Goal: Use online tool/utility: Use online tool/utility

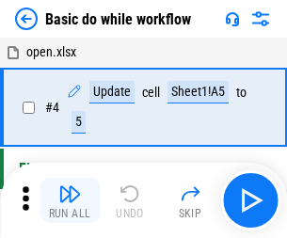
click at [70, 200] on img "button" at bounding box center [69, 193] width 23 height 23
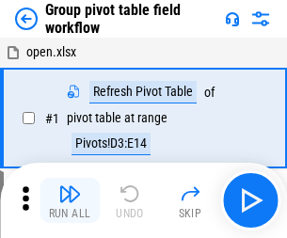
click at [70, 200] on img "button" at bounding box center [69, 193] width 23 height 23
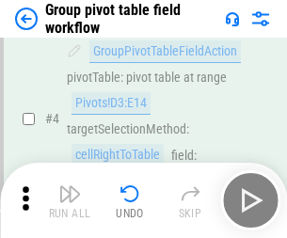
scroll to position [970, 0]
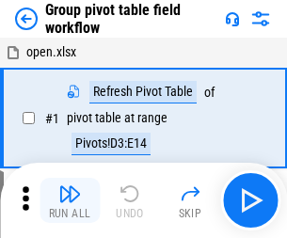
click at [70, 200] on img "button" at bounding box center [69, 193] width 23 height 23
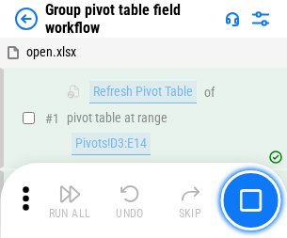
scroll to position [970, 0]
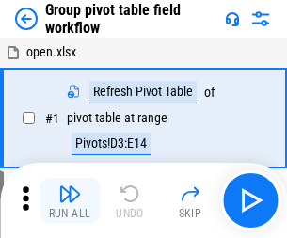
click at [70, 200] on img "button" at bounding box center [69, 193] width 23 height 23
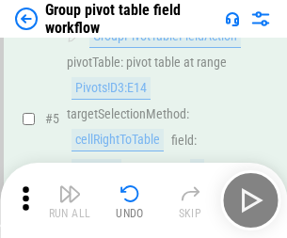
scroll to position [970, 0]
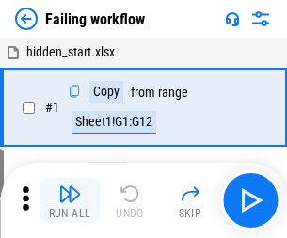
click at [70, 200] on img "button" at bounding box center [69, 193] width 23 height 23
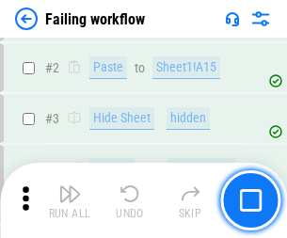
scroll to position [398, 0]
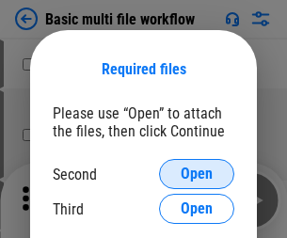
click at [196, 174] on span "Open" at bounding box center [196, 173] width 32 height 15
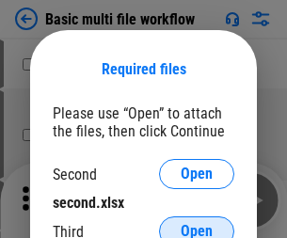
click at [196, 224] on span "Open" at bounding box center [196, 231] width 32 height 15
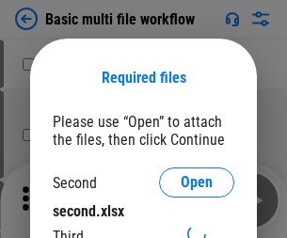
scroll to position [8, 0]
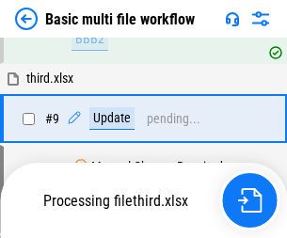
scroll to position [519, 0]
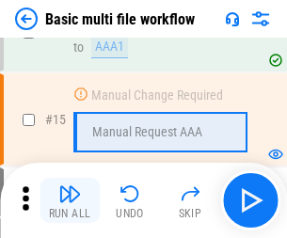
click at [70, 200] on img "button" at bounding box center [69, 193] width 23 height 23
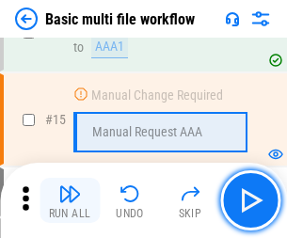
scroll to position [1251, 0]
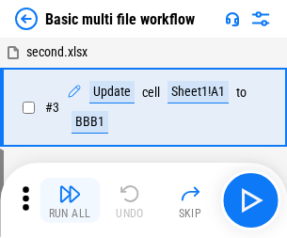
click at [70, 200] on img "button" at bounding box center [69, 193] width 23 height 23
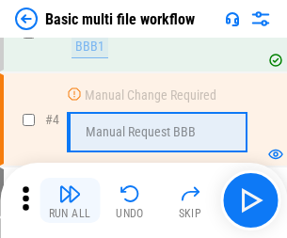
click at [70, 200] on img "button" at bounding box center [69, 193] width 23 height 23
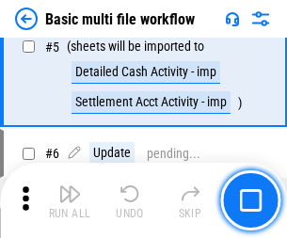
click at [70, 200] on img "button" at bounding box center [69, 193] width 23 height 23
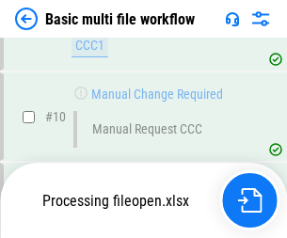
scroll to position [880, 0]
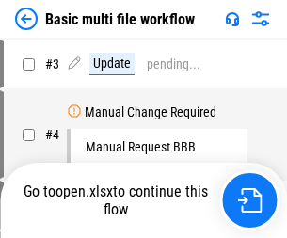
scroll to position [76, 0]
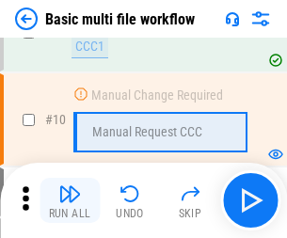
click at [70, 200] on img "button" at bounding box center [69, 193] width 23 height 23
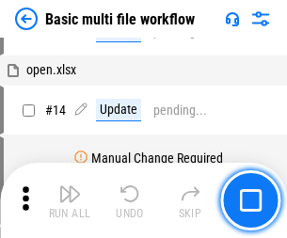
click at [70, 200] on img "button" at bounding box center [69, 193] width 23 height 23
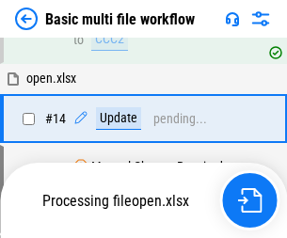
scroll to position [983, 0]
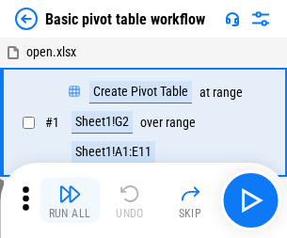
click at [70, 200] on img "button" at bounding box center [69, 193] width 23 height 23
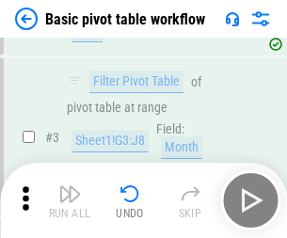
scroll to position [450, 0]
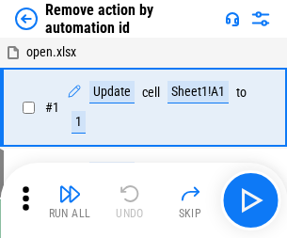
scroll to position [70, 0]
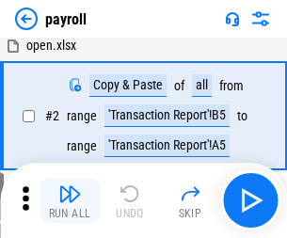
click at [70, 200] on img "button" at bounding box center [69, 193] width 23 height 23
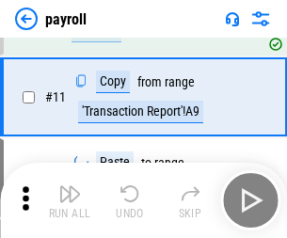
scroll to position [136, 0]
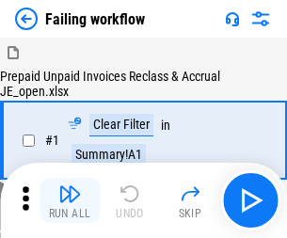
click at [70, 200] on img "button" at bounding box center [69, 193] width 23 height 23
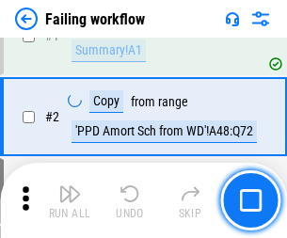
scroll to position [303, 0]
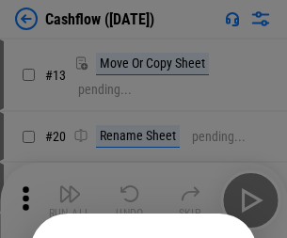
scroll to position [183, 0]
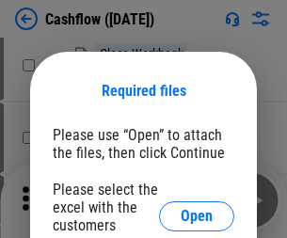
scroll to position [205, 0]
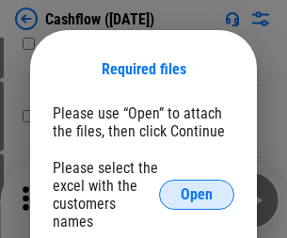
click at [196, 187] on span "Open" at bounding box center [196, 194] width 32 height 15
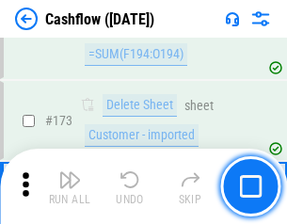
scroll to position [1989, 0]
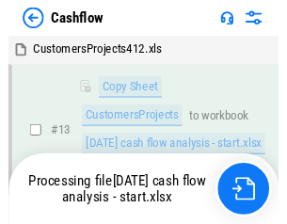
scroll to position [378, 0]
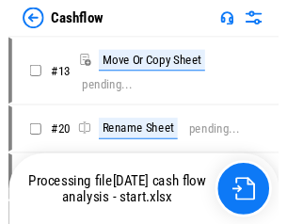
scroll to position [22, 0]
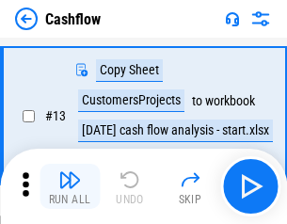
click at [70, 186] on img "button" at bounding box center [69, 179] width 23 height 23
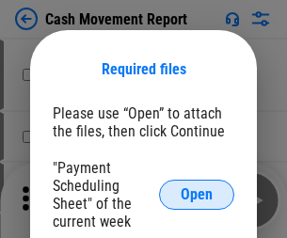
click at [196, 194] on span "Open" at bounding box center [196, 194] width 32 height 15
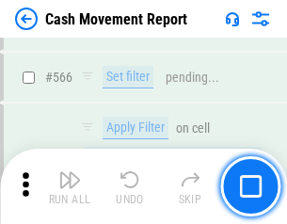
scroll to position [8612, 0]
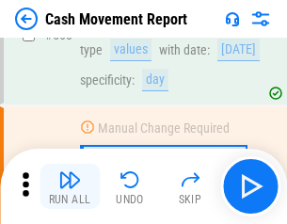
click at [70, 186] on img "button" at bounding box center [69, 179] width 23 height 23
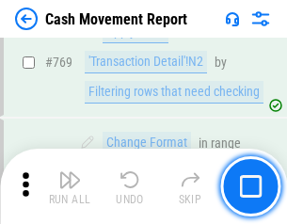
scroll to position [10441, 0]
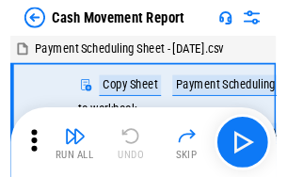
scroll to position [34, 0]
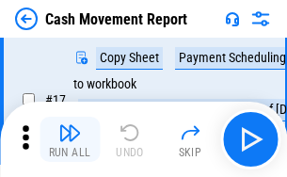
click at [70, 139] on img "button" at bounding box center [69, 132] width 23 height 23
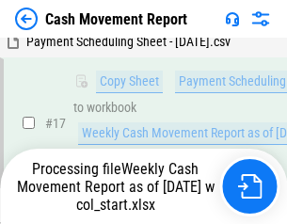
scroll to position [391, 0]
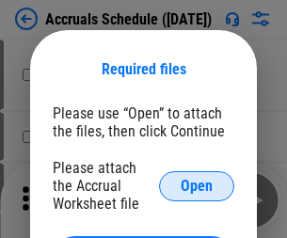
click at [196, 185] on span "Open" at bounding box center [196, 186] width 32 height 15
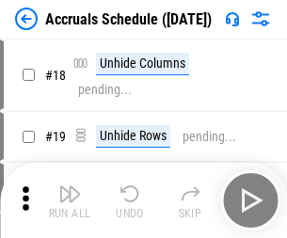
click at [70, 200] on img "button" at bounding box center [69, 193] width 23 height 23
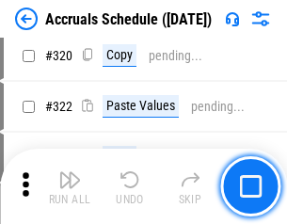
scroll to position [3495, 0]
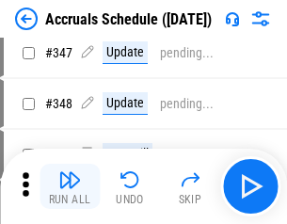
click at [70, 186] on img "button" at bounding box center [69, 179] width 23 height 23
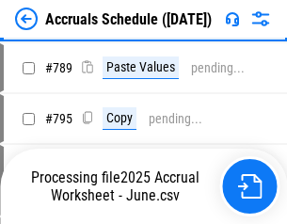
scroll to position [7893, 0]
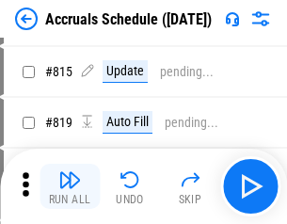
click at [70, 186] on img "button" at bounding box center [69, 179] width 23 height 23
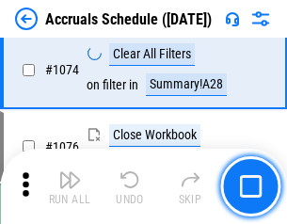
scroll to position [11254, 0]
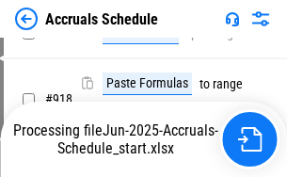
scroll to position [9933, 0]
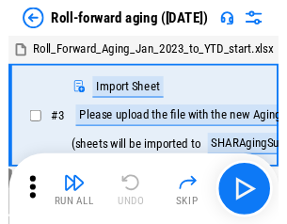
scroll to position [3, 0]
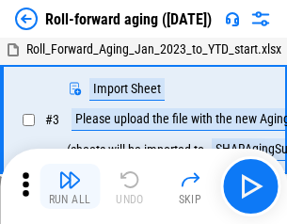
click at [70, 186] on img "button" at bounding box center [69, 179] width 23 height 23
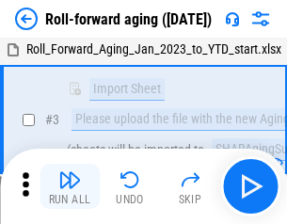
click at [70, 186] on img "button" at bounding box center [69, 179] width 23 height 23
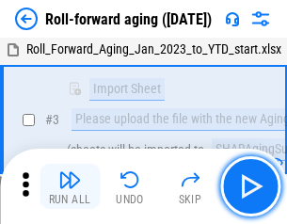
scroll to position [121, 0]
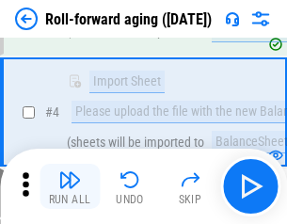
click at [70, 186] on img "button" at bounding box center [69, 179] width 23 height 23
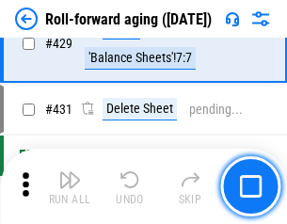
scroll to position [6516, 0]
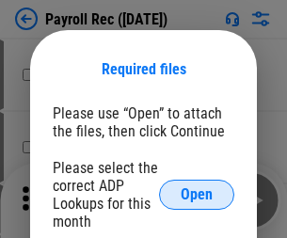
click at [196, 194] on span "Open" at bounding box center [196, 194] width 32 height 15
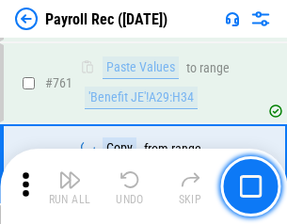
scroll to position [11564, 0]
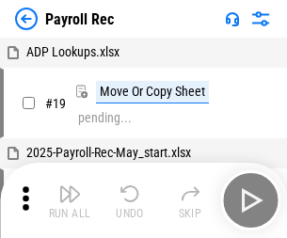
click at [70, 200] on img "button" at bounding box center [69, 193] width 23 height 23
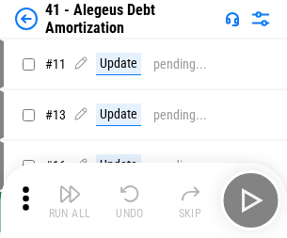
click at [70, 200] on img "button" at bounding box center [69, 193] width 23 height 23
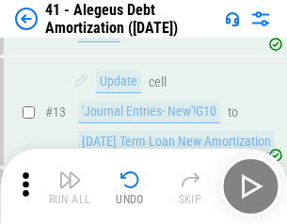
scroll to position [232, 0]
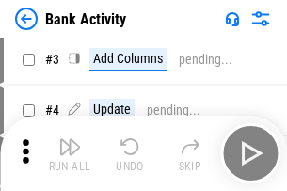
click at [70, 153] on img "button" at bounding box center [69, 146] width 23 height 23
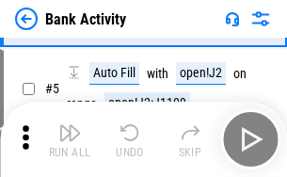
scroll to position [100, 0]
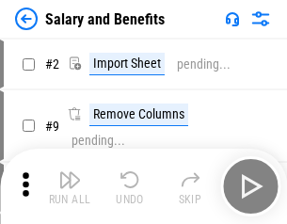
scroll to position [25, 0]
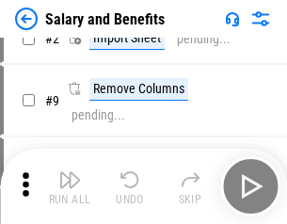
click at [70, 186] on img "button" at bounding box center [69, 179] width 23 height 23
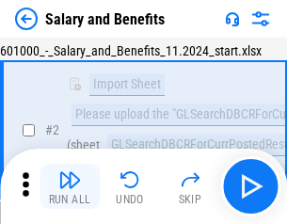
click at [70, 186] on img "button" at bounding box center [69, 179] width 23 height 23
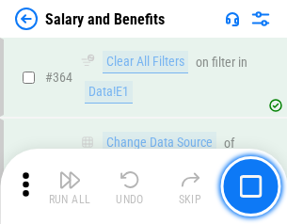
scroll to position [8849, 0]
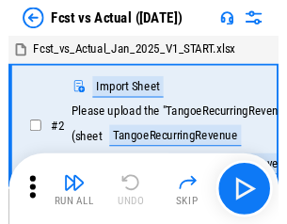
scroll to position [24, 0]
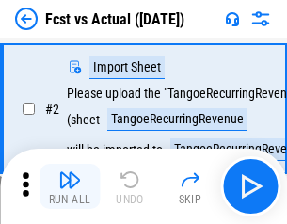
click at [70, 186] on img "button" at bounding box center [69, 179] width 23 height 23
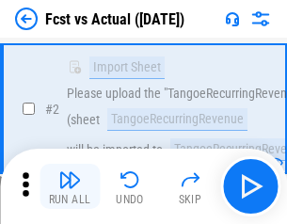
click at [70, 186] on img "button" at bounding box center [69, 179] width 23 height 23
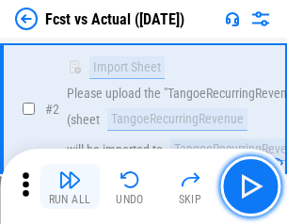
scroll to position [176, 0]
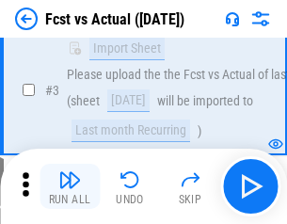
click at [70, 186] on img "button" at bounding box center [69, 179] width 23 height 23
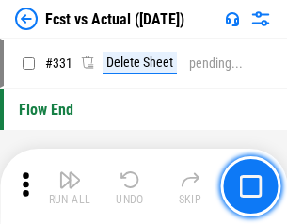
scroll to position [8994, 0]
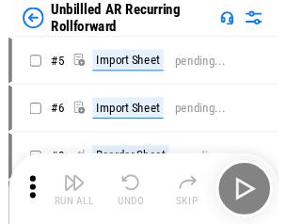
scroll to position [40, 0]
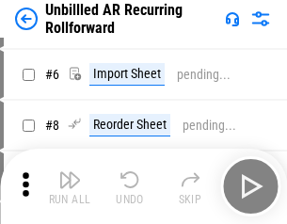
click at [70, 186] on img "button" at bounding box center [69, 179] width 23 height 23
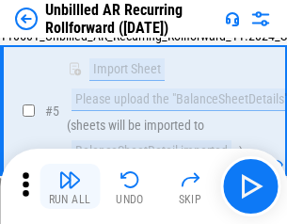
click at [70, 186] on img "button" at bounding box center [69, 179] width 23 height 23
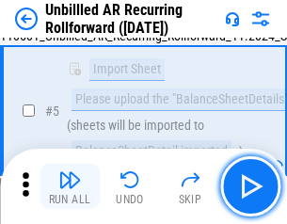
scroll to position [177, 0]
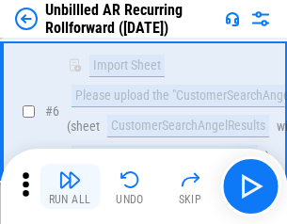
click at [70, 186] on img "button" at bounding box center [69, 179] width 23 height 23
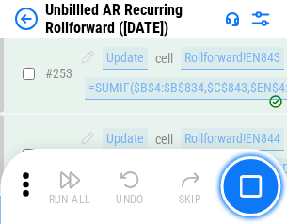
scroll to position [6382, 0]
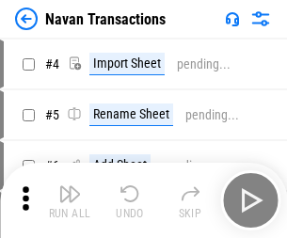
click at [70, 186] on img "button" at bounding box center [69, 193] width 23 height 23
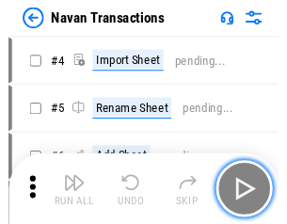
scroll to position [30, 0]
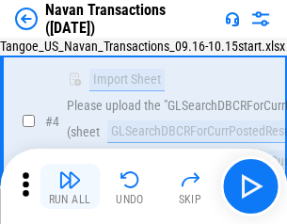
click at [70, 186] on img "button" at bounding box center [69, 179] width 23 height 23
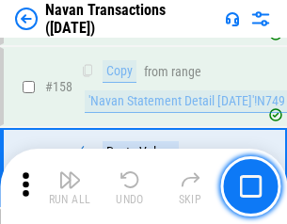
scroll to position [6092, 0]
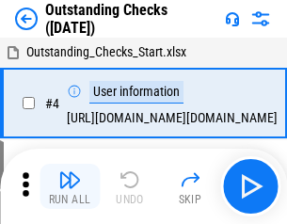
click at [70, 186] on img "button" at bounding box center [69, 179] width 23 height 23
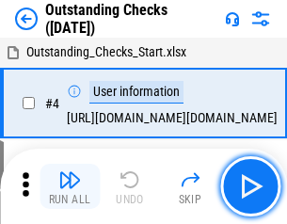
scroll to position [79, 0]
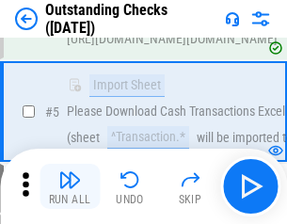
click at [70, 186] on img "button" at bounding box center [69, 179] width 23 height 23
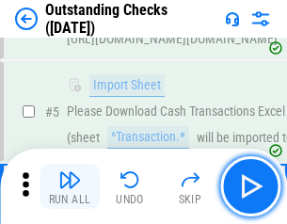
scroll to position [196, 0]
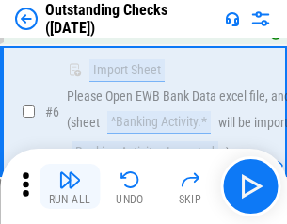
click at [70, 186] on img "button" at bounding box center [69, 179] width 23 height 23
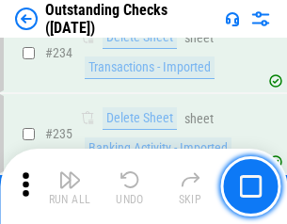
scroll to position [5706, 0]
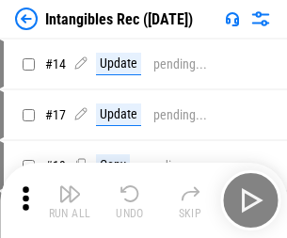
click at [70, 200] on img "button" at bounding box center [69, 193] width 23 height 23
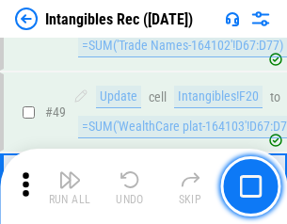
scroll to position [732, 0]
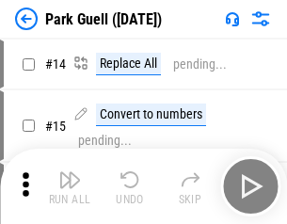
click at [70, 186] on img "button" at bounding box center [69, 179] width 23 height 23
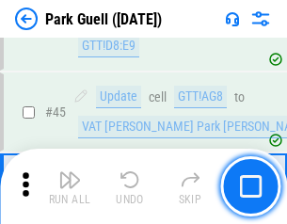
scroll to position [2350, 0]
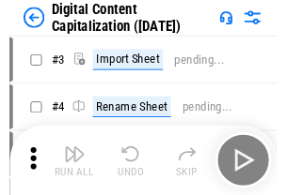
scroll to position [54, 0]
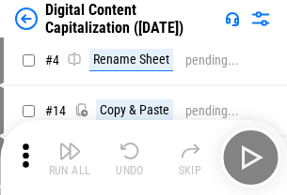
click at [70, 158] on img "button" at bounding box center [69, 151] width 23 height 23
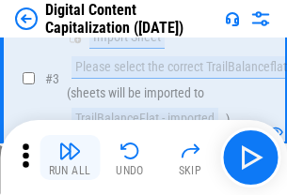
click at [70, 158] on img "button" at bounding box center [69, 151] width 23 height 23
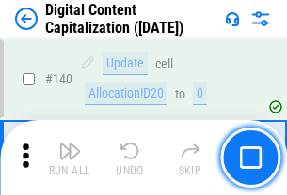
scroll to position [1993, 0]
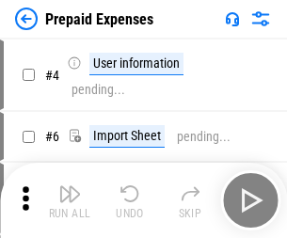
click at [70, 186] on img "button" at bounding box center [69, 193] width 23 height 23
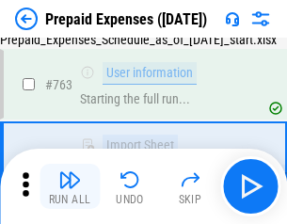
click at [70, 186] on img "button" at bounding box center [69, 179] width 23 height 23
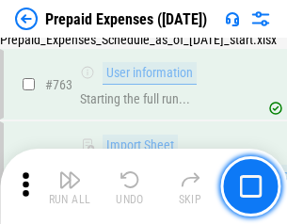
scroll to position [5319, 0]
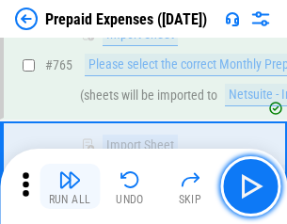
click at [70, 186] on img "button" at bounding box center [69, 179] width 23 height 23
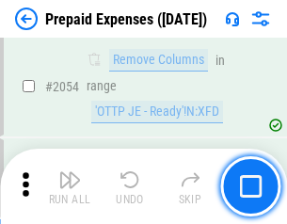
scroll to position [19641, 0]
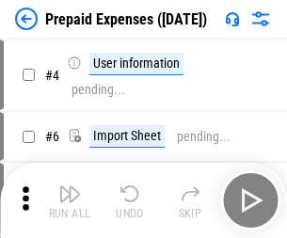
click at [70, 200] on img "button" at bounding box center [69, 193] width 23 height 23
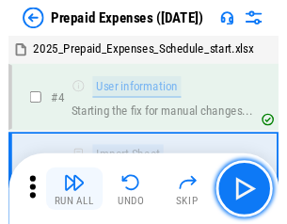
scroll to position [83, 0]
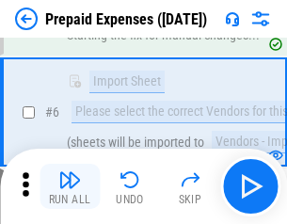
click at [70, 186] on img "button" at bounding box center [69, 179] width 23 height 23
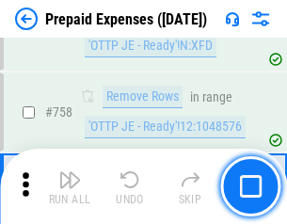
scroll to position [6695, 0]
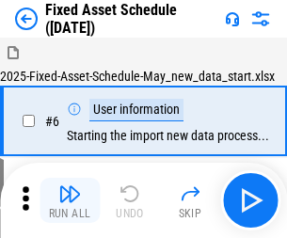
click at [70, 200] on img "button" at bounding box center [69, 193] width 23 height 23
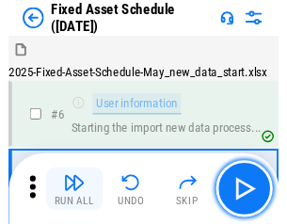
scroll to position [101, 0]
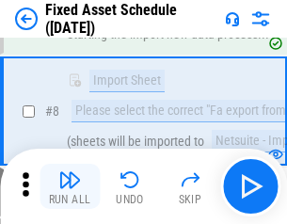
click at [70, 186] on img "button" at bounding box center [69, 179] width 23 height 23
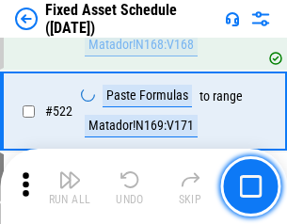
scroll to position [6531, 0]
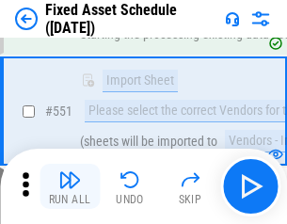
click at [70, 186] on img "button" at bounding box center [69, 179] width 23 height 23
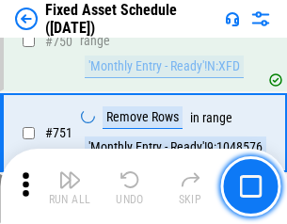
scroll to position [9160, 0]
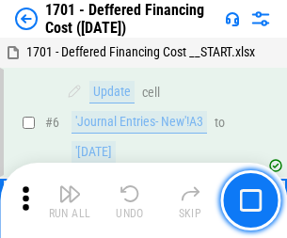
scroll to position [225, 0]
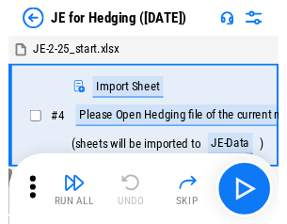
scroll to position [3, 0]
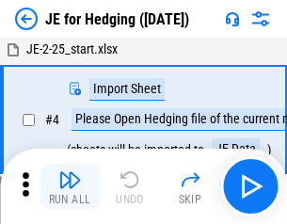
click at [70, 186] on img "button" at bounding box center [69, 179] width 23 height 23
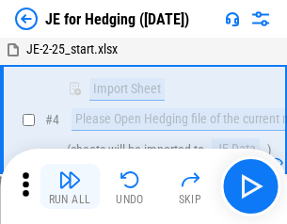
click at [70, 186] on img "button" at bounding box center [69, 179] width 23 height 23
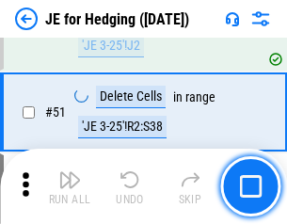
scroll to position [1217, 0]
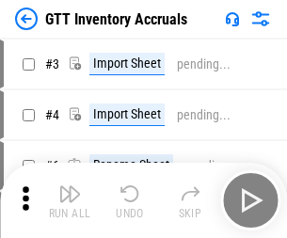
click at [70, 186] on img "button" at bounding box center [69, 193] width 23 height 23
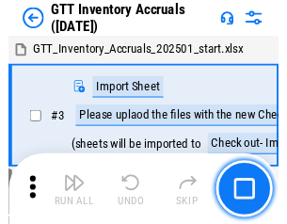
scroll to position [3, 0]
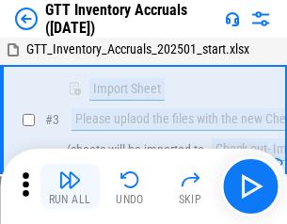
click at [70, 186] on img "button" at bounding box center [69, 179] width 23 height 23
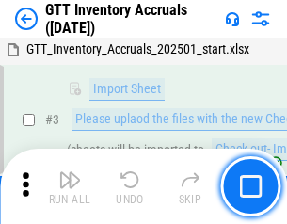
scroll to position [121, 0]
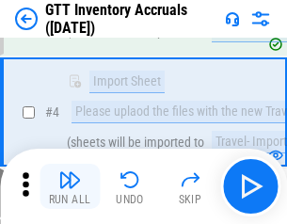
click at [70, 186] on img "button" at bounding box center [69, 179] width 23 height 23
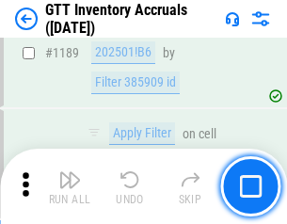
scroll to position [15344, 0]
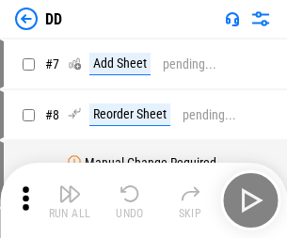
click at [70, 200] on img "button" at bounding box center [69, 193] width 23 height 23
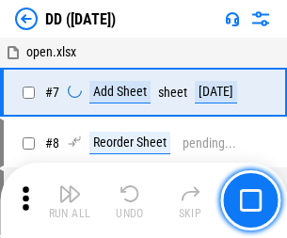
scroll to position [181, 0]
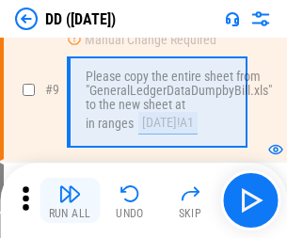
click at [70, 200] on img "button" at bounding box center [69, 193] width 23 height 23
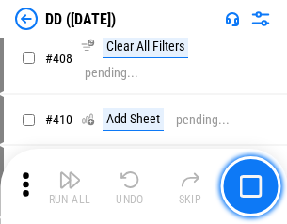
scroll to position [8407, 0]
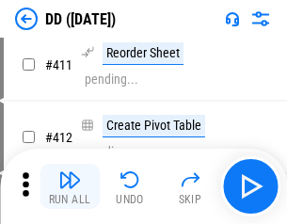
click at [70, 186] on img "button" at bounding box center [69, 179] width 23 height 23
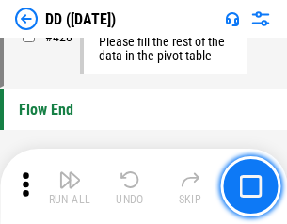
scroll to position [8993, 0]
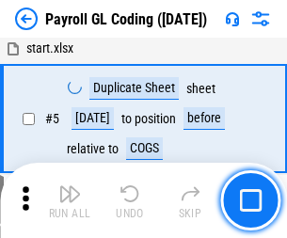
scroll to position [225, 0]
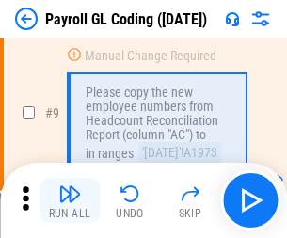
click at [70, 200] on img "button" at bounding box center [69, 193] width 23 height 23
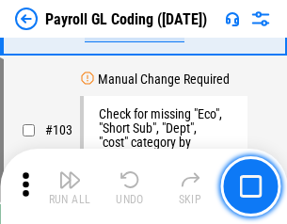
scroll to position [4408, 0]
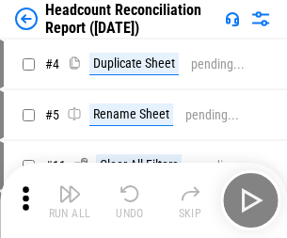
click at [70, 200] on img "button" at bounding box center [69, 193] width 23 height 23
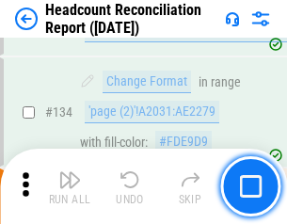
scroll to position [2259, 0]
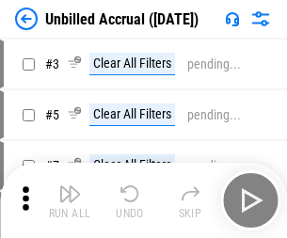
click at [70, 200] on img "button" at bounding box center [69, 193] width 23 height 23
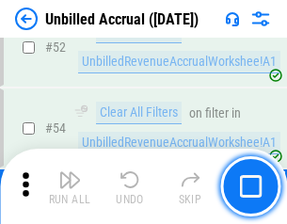
scroll to position [1962, 0]
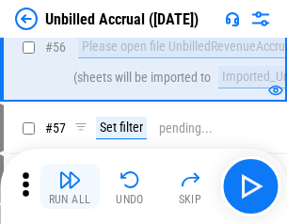
click at [70, 186] on img "button" at bounding box center [69, 179] width 23 height 23
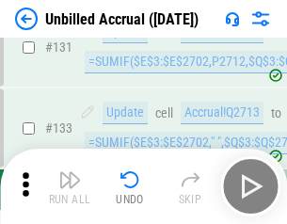
scroll to position [5597, 0]
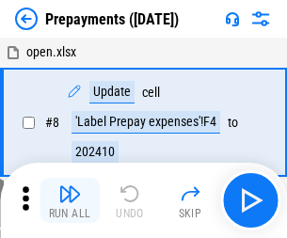
click at [70, 200] on img "button" at bounding box center [69, 193] width 23 height 23
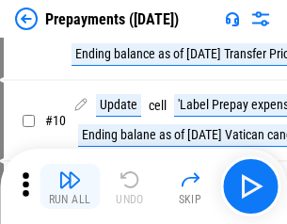
scroll to position [117, 0]
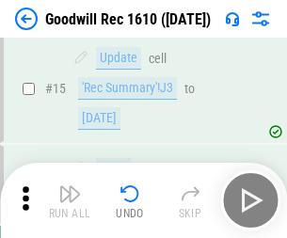
scroll to position [321, 0]
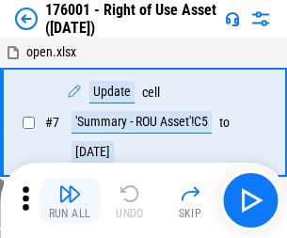
click at [70, 200] on img "button" at bounding box center [69, 193] width 23 height 23
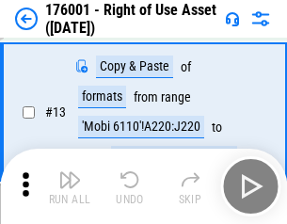
scroll to position [121, 0]
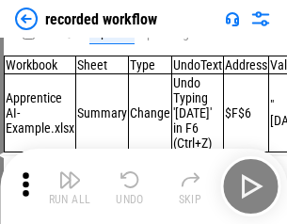
click at [70, 186] on img "button" at bounding box center [69, 179] width 23 height 23
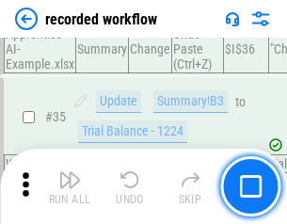
scroll to position [5873, 0]
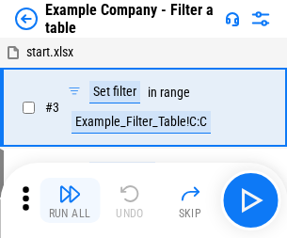
click at [70, 200] on img "button" at bounding box center [69, 193] width 23 height 23
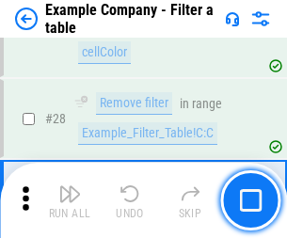
scroll to position [1719, 0]
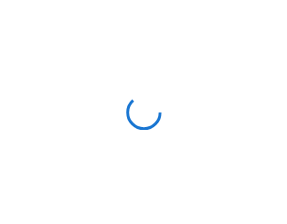
scroll to position [29, 0]
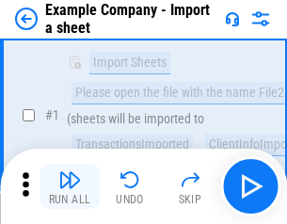
click at [70, 186] on img "button" at bounding box center [69, 179] width 23 height 23
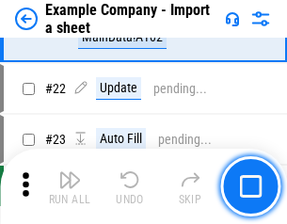
scroll to position [415, 0]
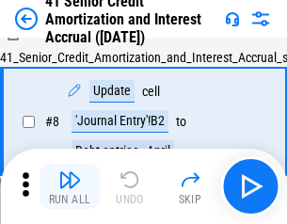
click at [70, 186] on img "button" at bounding box center [69, 179] width 23 height 23
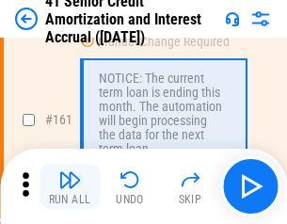
click at [70, 186] on img "button" at bounding box center [69, 179] width 23 height 23
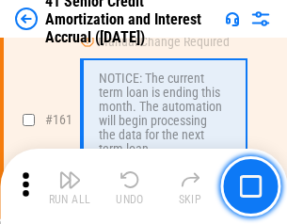
scroll to position [2010, 0]
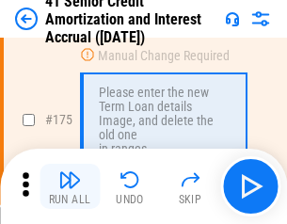
click at [70, 186] on img "button" at bounding box center [69, 179] width 23 height 23
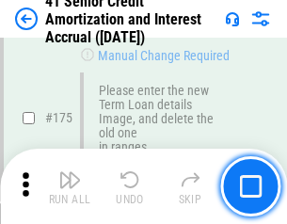
scroll to position [2200, 0]
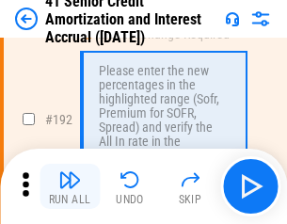
click at [70, 186] on img "button" at bounding box center [69, 179] width 23 height 23
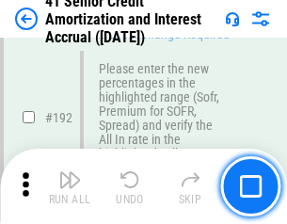
scroll to position [2398, 0]
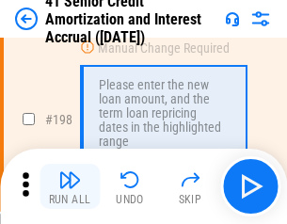
click at [70, 186] on img "button" at bounding box center [69, 179] width 23 height 23
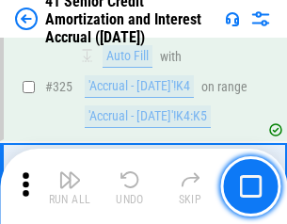
scroll to position [4800, 0]
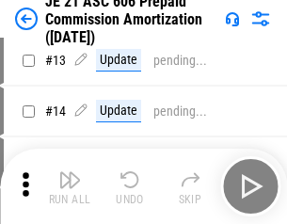
click at [70, 186] on img "button" at bounding box center [69, 179] width 23 height 23
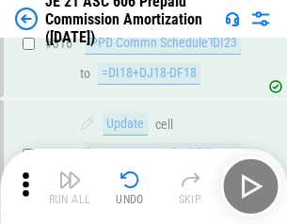
scroll to position [3508, 0]
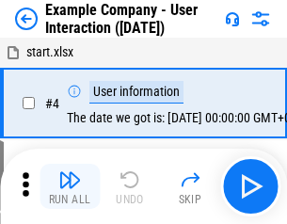
click at [70, 186] on img "button" at bounding box center [69, 179] width 23 height 23
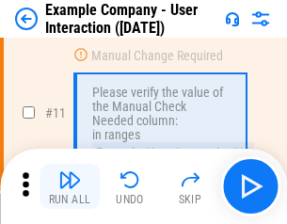
click at [70, 186] on img "button" at bounding box center [69, 179] width 23 height 23
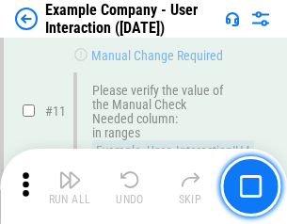
scroll to position [407, 0]
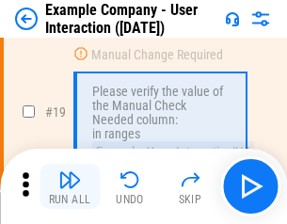
click at [70, 186] on img "button" at bounding box center [69, 179] width 23 height 23
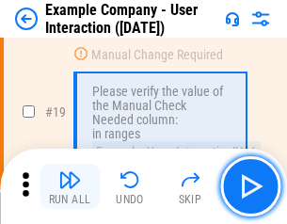
click at [70, 186] on img "button" at bounding box center [69, 179] width 23 height 23
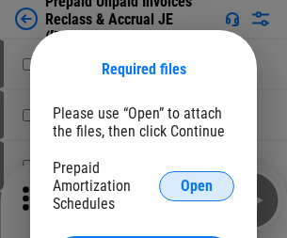
click at [196, 185] on span "Open" at bounding box center [196, 186] width 32 height 15
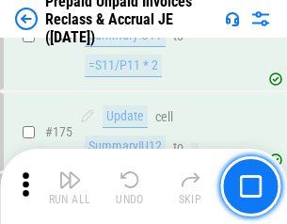
scroll to position [2537, 0]
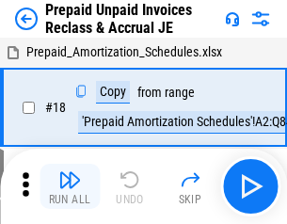
click at [70, 186] on img "button" at bounding box center [69, 179] width 23 height 23
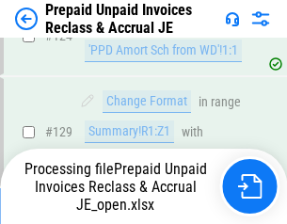
scroll to position [1362, 0]
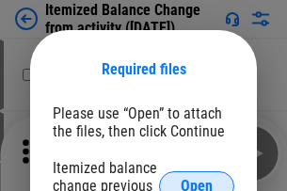
click at [196, 179] on span "Open" at bounding box center [196, 186] width 32 height 15
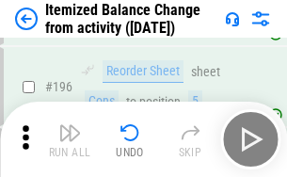
scroll to position [3616, 0]
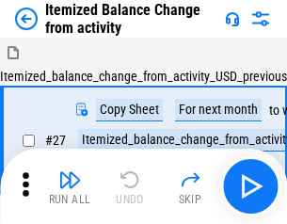
scroll to position [29, 0]
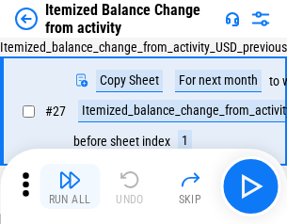
click at [70, 186] on img "button" at bounding box center [69, 179] width 23 height 23
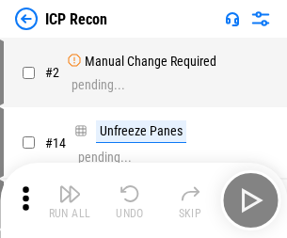
scroll to position [8, 0]
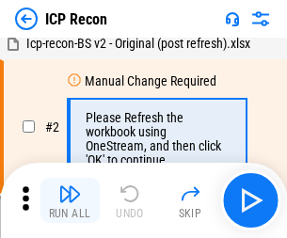
click at [70, 200] on img "button" at bounding box center [69, 193] width 23 height 23
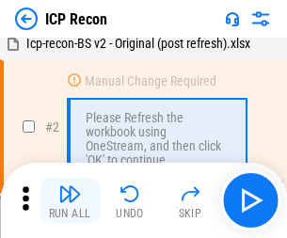
click at [70, 200] on img "button" at bounding box center [69, 193] width 23 height 23
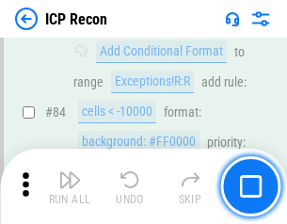
scroll to position [1841, 0]
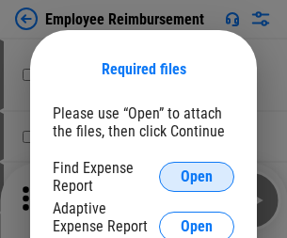
click at [196, 177] on span "Open" at bounding box center [196, 176] width 32 height 15
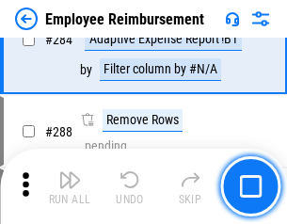
scroll to position [5107, 0]
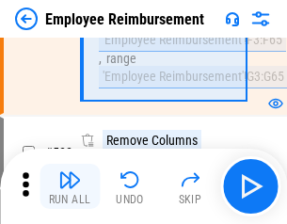
click at [70, 186] on img "button" at bounding box center [69, 179] width 23 height 23
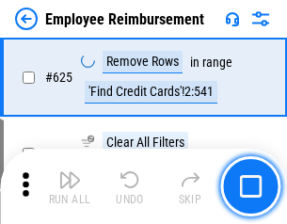
scroll to position [11250, 0]
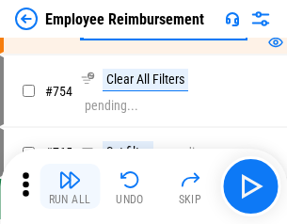
click at [70, 186] on img "button" at bounding box center [69, 179] width 23 height 23
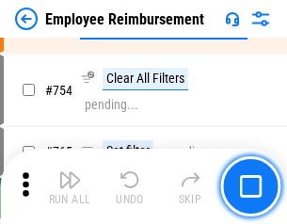
click at [70, 186] on img "button" at bounding box center [69, 179] width 23 height 23
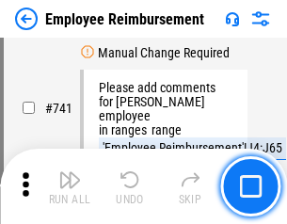
scroll to position [13183, 0]
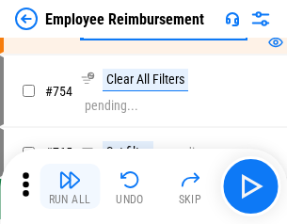
click at [70, 186] on img "button" at bounding box center [69, 179] width 23 height 23
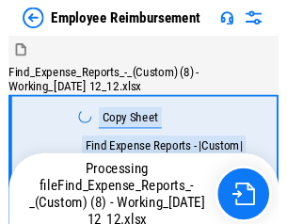
scroll to position [64, 0]
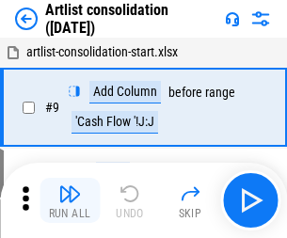
click at [70, 200] on img "button" at bounding box center [69, 193] width 23 height 23
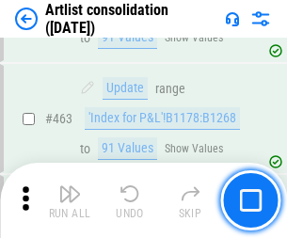
scroll to position [8228, 0]
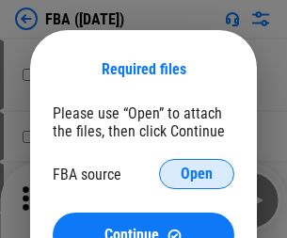
click at [196, 174] on span "Open" at bounding box center [196, 173] width 32 height 15
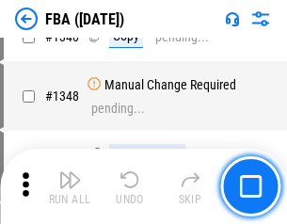
scroll to position [19878, 0]
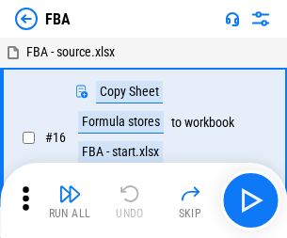
scroll to position [19, 0]
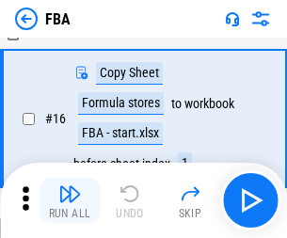
click at [70, 200] on img "button" at bounding box center [69, 193] width 23 height 23
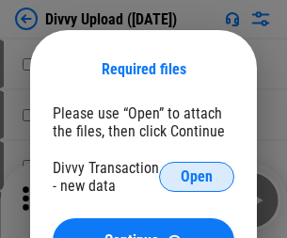
click at [196, 177] on span "Open" at bounding box center [196, 176] width 32 height 15
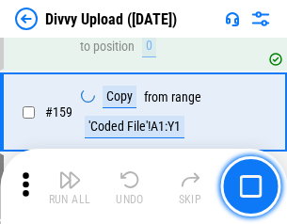
scroll to position [1946, 0]
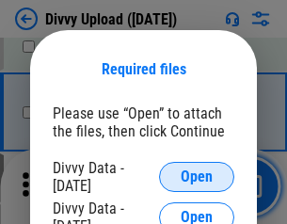
click at [196, 177] on span "Open" at bounding box center [196, 176] width 32 height 15
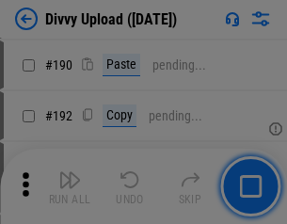
scroll to position [2371, 0]
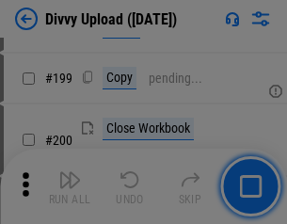
scroll to position [2732, 0]
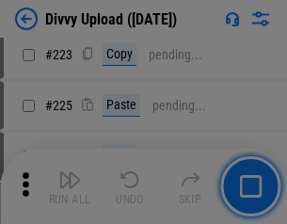
scroll to position [3750, 0]
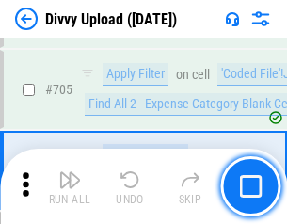
scroll to position [12854, 0]
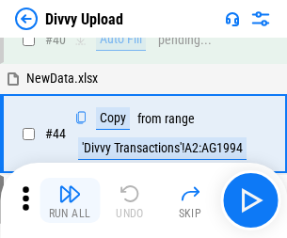
click at [70, 200] on img "button" at bounding box center [69, 193] width 23 height 23
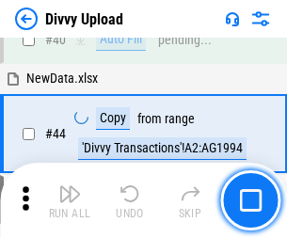
scroll to position [207, 0]
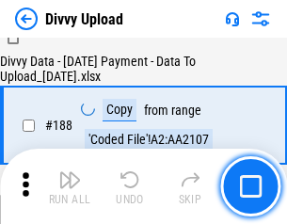
scroll to position [2212, 0]
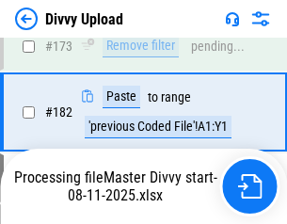
scroll to position [2103, 0]
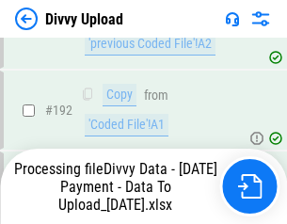
scroll to position [2517, 0]
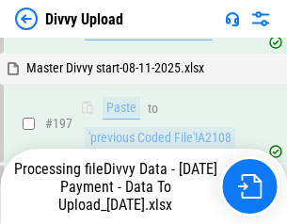
scroll to position [2931, 0]
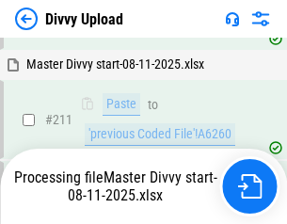
scroll to position [3631, 0]
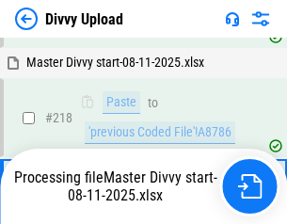
scroll to position [3965, 0]
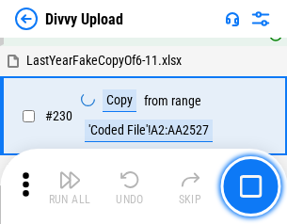
scroll to position [4663, 0]
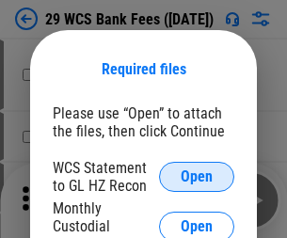
click at [196, 177] on span "Open" at bounding box center [196, 176] width 32 height 15
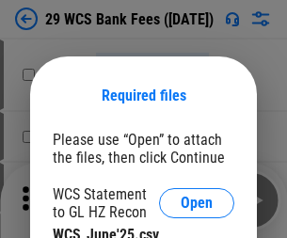
scroll to position [26, 0]
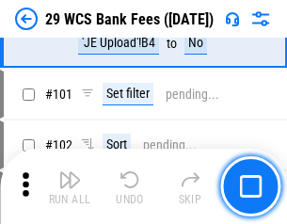
scroll to position [1831, 0]
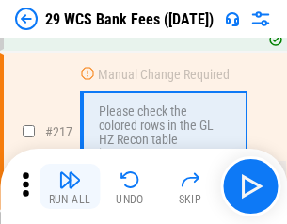
click at [70, 186] on img "button" at bounding box center [69, 179] width 23 height 23
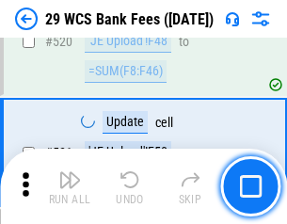
scroll to position [9697, 0]
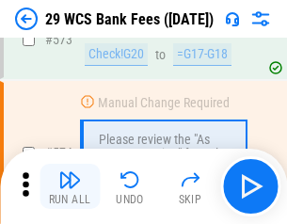
click at [70, 186] on img "button" at bounding box center [69, 179] width 23 height 23
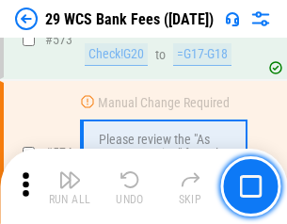
scroll to position [10405, 0]
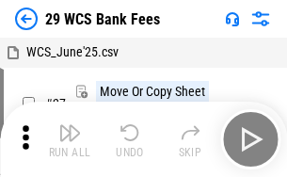
scroll to position [34, 0]
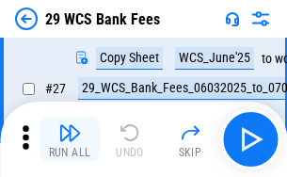
click at [70, 139] on img "button" at bounding box center [69, 132] width 23 height 23
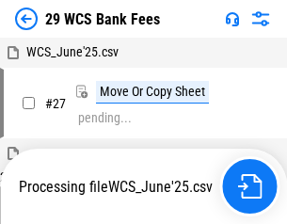
scroll to position [10, 0]
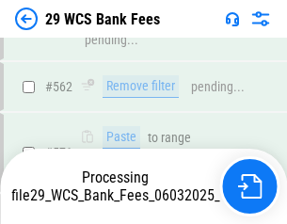
scroll to position [10275, 0]
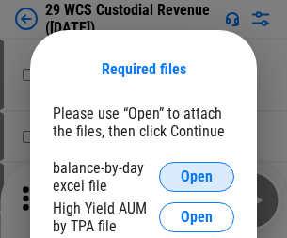
click at [196, 177] on span "Open" at bounding box center [196, 176] width 32 height 15
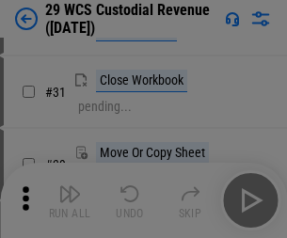
scroll to position [403, 0]
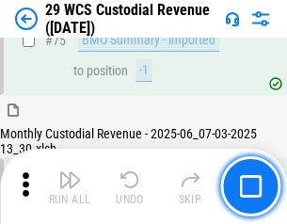
scroll to position [1963, 0]
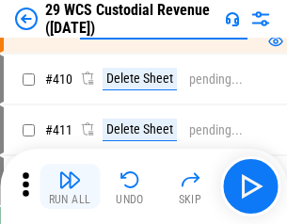
click at [70, 186] on img "button" at bounding box center [69, 179] width 23 height 23
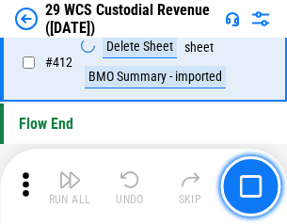
scroll to position [8974, 0]
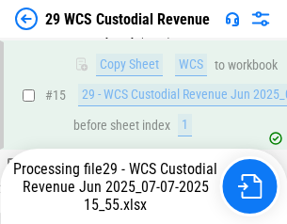
scroll to position [426, 0]
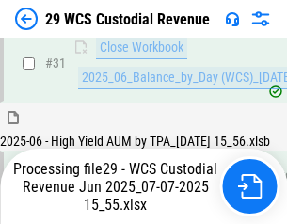
scroll to position [965, 0]
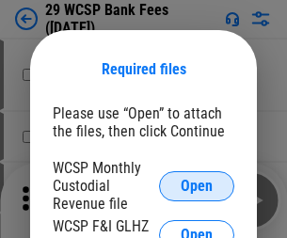
click at [196, 185] on span "Open" at bounding box center [196, 186] width 32 height 15
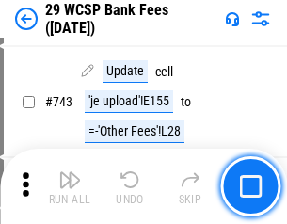
scroll to position [9469, 0]
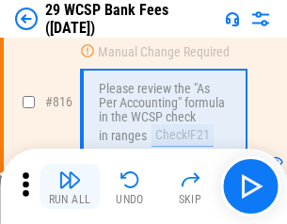
click at [70, 186] on img "button" at bounding box center [69, 179] width 23 height 23
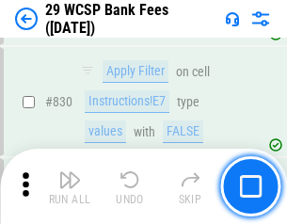
scroll to position [11922, 0]
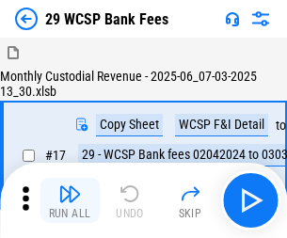
click at [70, 186] on img "button" at bounding box center [69, 193] width 23 height 23
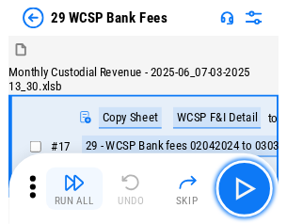
scroll to position [45, 0]
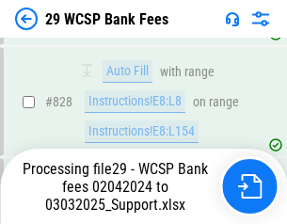
scroll to position [11900, 0]
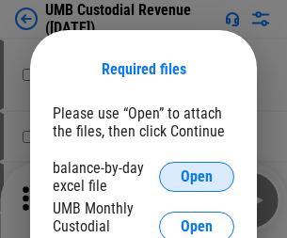
click at [196, 177] on span "Open" at bounding box center [196, 176] width 32 height 15
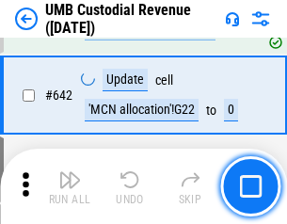
scroll to position [9732, 0]
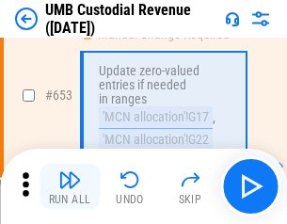
click at [70, 186] on img "button" at bounding box center [69, 179] width 23 height 23
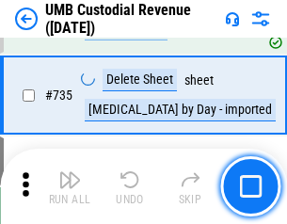
scroll to position [11490, 0]
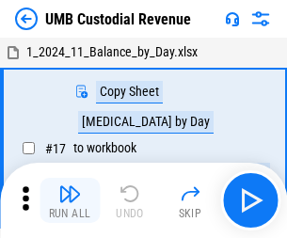
click at [70, 200] on img "button" at bounding box center [69, 193] width 23 height 23
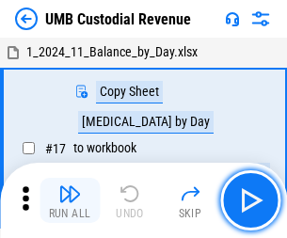
scroll to position [14, 0]
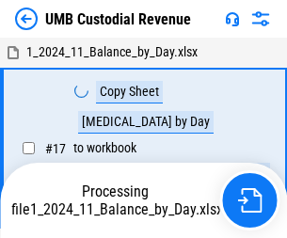
scroll to position [14, 0]
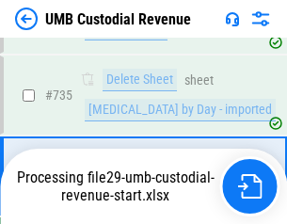
scroll to position [11446, 0]
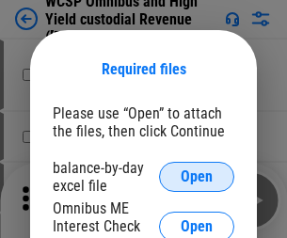
click at [196, 177] on span "Open" at bounding box center [196, 176] width 32 height 15
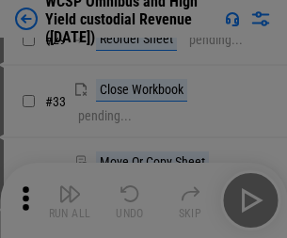
scroll to position [429, 0]
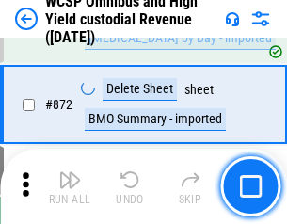
scroll to position [15903, 0]
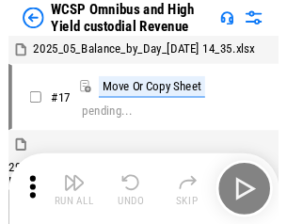
scroll to position [10, 0]
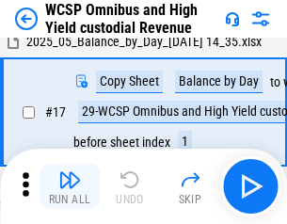
click at [70, 186] on img "button" at bounding box center [69, 179] width 23 height 23
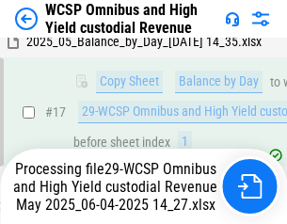
scroll to position [391, 0]
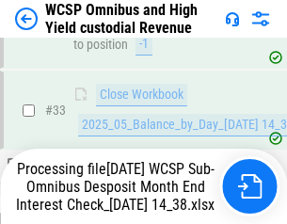
scroll to position [834, 0]
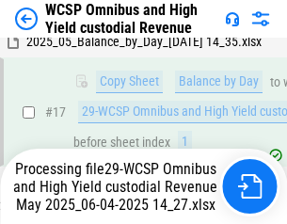
scroll to position [391, 0]
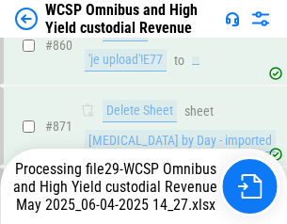
scroll to position [15859, 0]
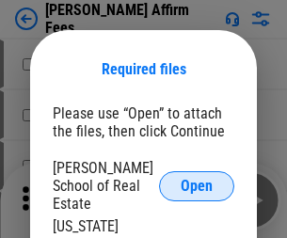
click at [196, 179] on span "Open" at bounding box center [196, 186] width 32 height 15
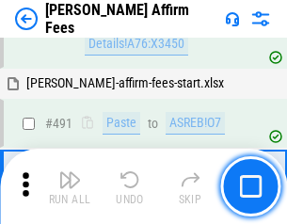
scroll to position [5109, 0]
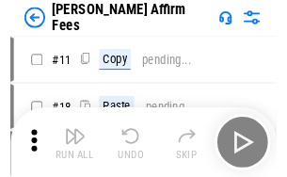
scroll to position [19, 0]
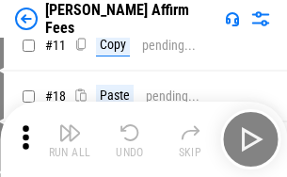
click at [70, 139] on img "button" at bounding box center [69, 132] width 23 height 23
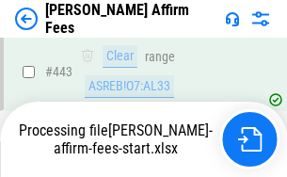
scroll to position [4928, 0]
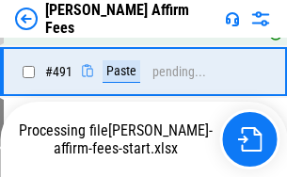
scroll to position [5037, 0]
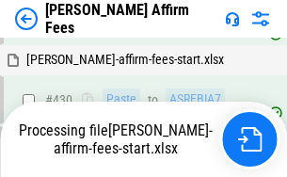
scroll to position [4928, 0]
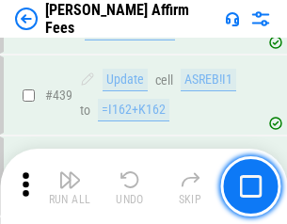
scroll to position [4904, 0]
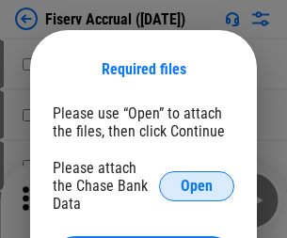
click at [196, 179] on span "Open" at bounding box center [196, 186] width 32 height 15
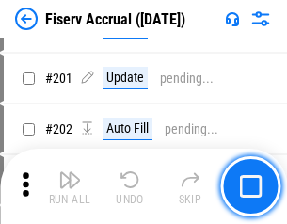
scroll to position [4452, 0]
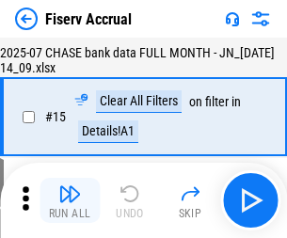
click at [70, 200] on img "button" at bounding box center [69, 193] width 23 height 23
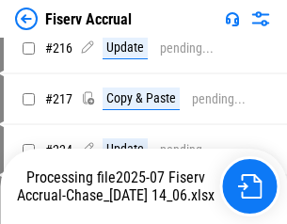
scroll to position [5932, 0]
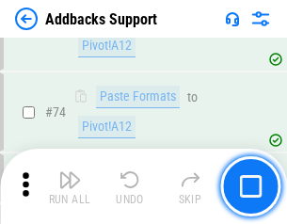
scroll to position [1368, 0]
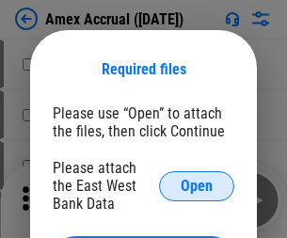
click at [196, 185] on span "Open" at bounding box center [196, 186] width 32 height 15
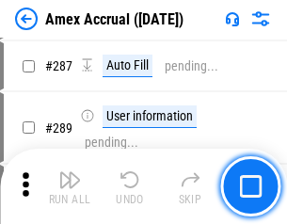
scroll to position [5145, 0]
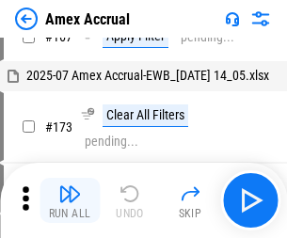
click at [70, 200] on img "button" at bounding box center [69, 193] width 23 height 23
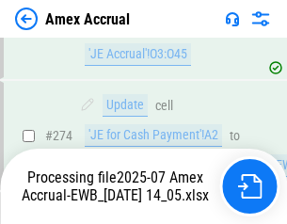
scroll to position [5478, 0]
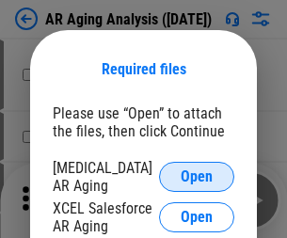
click at [196, 174] on span "Open" at bounding box center [196, 176] width 32 height 15
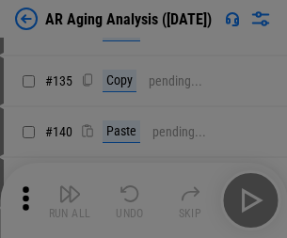
scroll to position [566, 0]
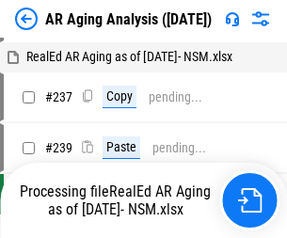
scroll to position [19, 0]
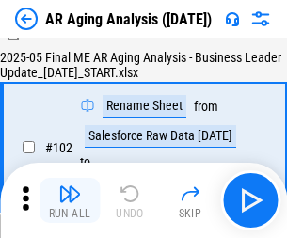
click at [70, 200] on img "button" at bounding box center [69, 193] width 23 height 23
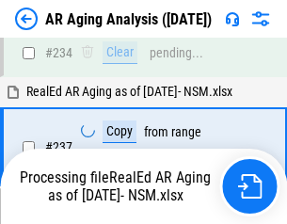
scroll to position [2913, 0]
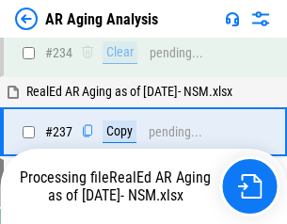
scroll to position [2891, 0]
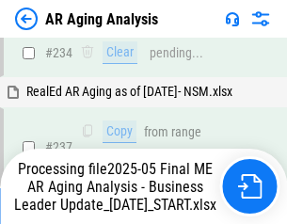
scroll to position [2891, 0]
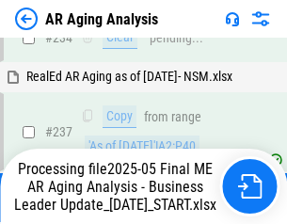
scroll to position [2891, 0]
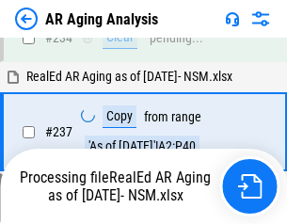
scroll to position [2891, 0]
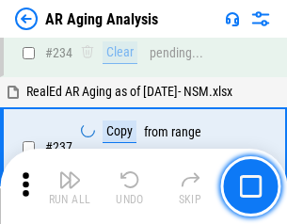
scroll to position [2891, 0]
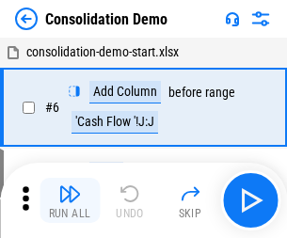
click at [70, 200] on img "button" at bounding box center [69, 193] width 23 height 23
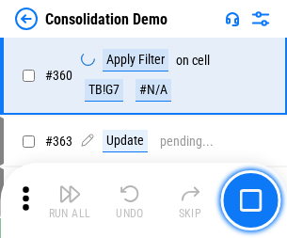
scroll to position [6298, 0]
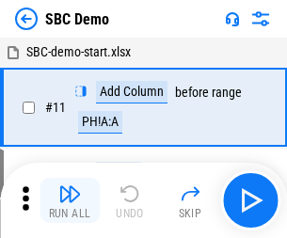
click at [70, 200] on img "button" at bounding box center [69, 193] width 23 height 23
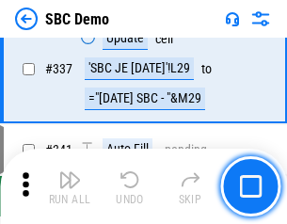
scroll to position [4943, 0]
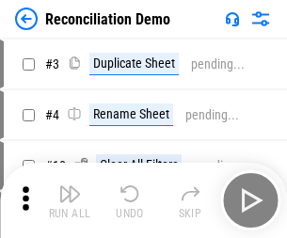
click at [70, 200] on img "button" at bounding box center [69, 193] width 23 height 23
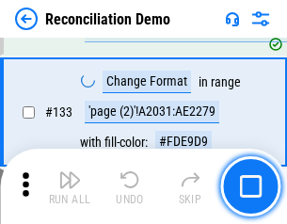
scroll to position [2231, 0]
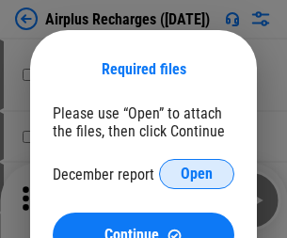
click at [196, 174] on span "Open" at bounding box center [196, 173] width 32 height 15
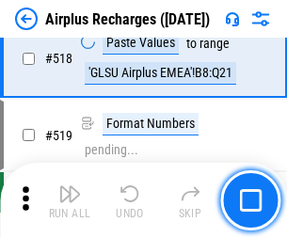
scroll to position [8086, 0]
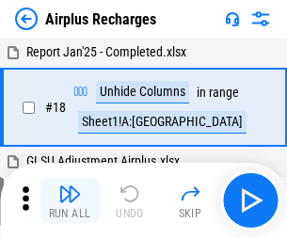
click at [70, 200] on img "button" at bounding box center [69, 193] width 23 height 23
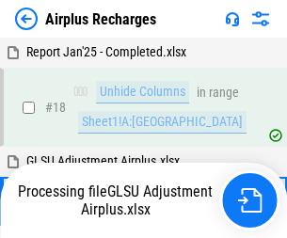
scroll to position [83, 0]
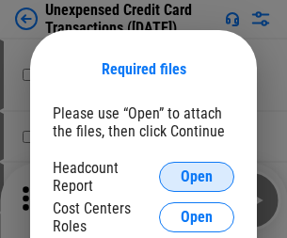
click at [196, 177] on span "Open" at bounding box center [196, 176] width 32 height 15
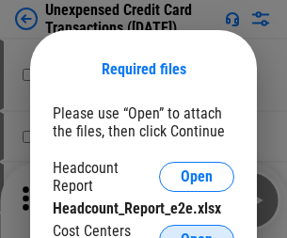
click at [196, 232] on span "Open" at bounding box center [196, 239] width 32 height 15
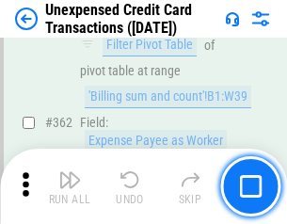
scroll to position [4832, 0]
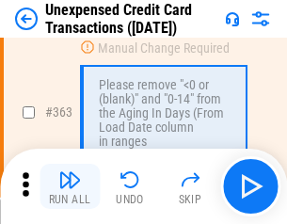
click at [70, 186] on img "button" at bounding box center [69, 179] width 23 height 23
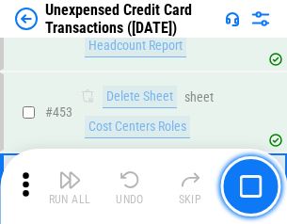
scroll to position [6409, 0]
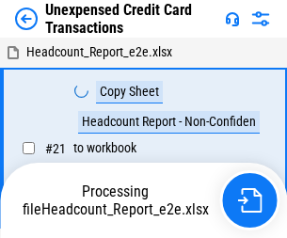
scroll to position [22, 0]
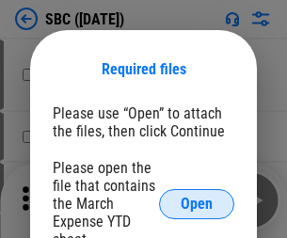
click at [196, 203] on span "Open" at bounding box center [196, 203] width 32 height 15
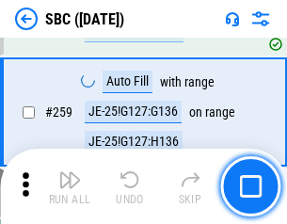
scroll to position [3672, 0]
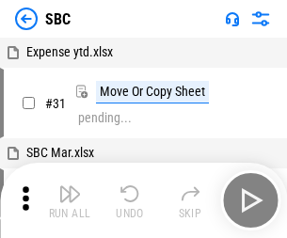
scroll to position [19, 0]
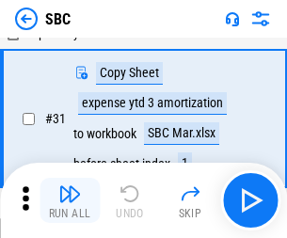
click at [70, 200] on img "button" at bounding box center [69, 193] width 23 height 23
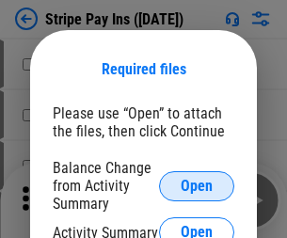
click at [196, 185] on span "Open" at bounding box center [196, 186] width 32 height 15
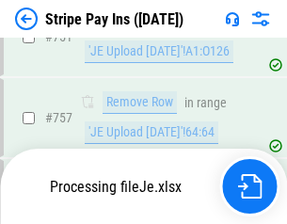
scroll to position [9894, 0]
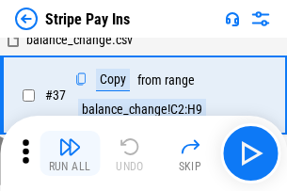
click at [70, 153] on img "button" at bounding box center [69, 146] width 23 height 23
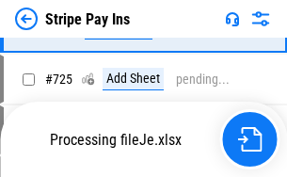
scroll to position [9853, 0]
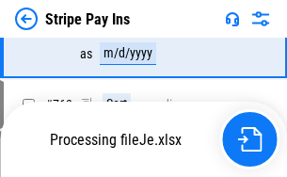
scroll to position [9853, 0]
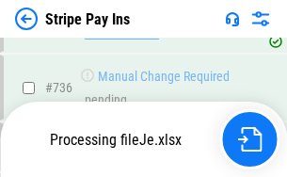
scroll to position [9853, 0]
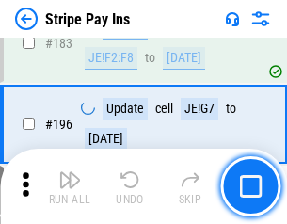
scroll to position [2543, 0]
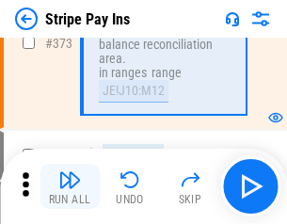
click at [70, 186] on img "button" at bounding box center [69, 179] width 23 height 23
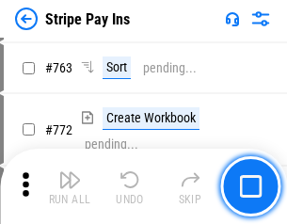
scroll to position [9829, 0]
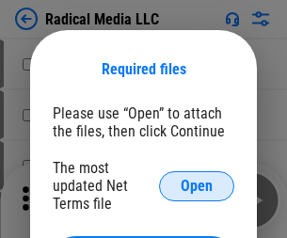
click at [196, 185] on span "Open" at bounding box center [196, 186] width 32 height 15
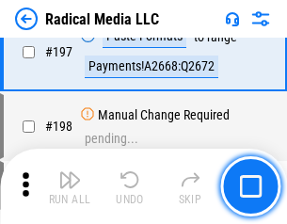
scroll to position [4346, 0]
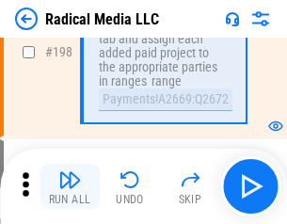
click at [70, 186] on img "button" at bounding box center [69, 179] width 23 height 23
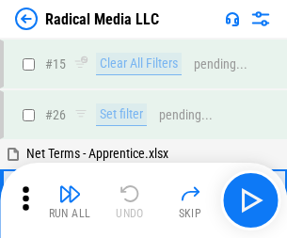
scroll to position [105, 0]
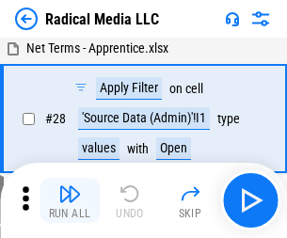
click at [70, 200] on img "button" at bounding box center [69, 193] width 23 height 23
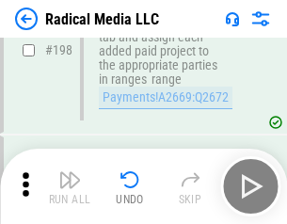
scroll to position [4711, 0]
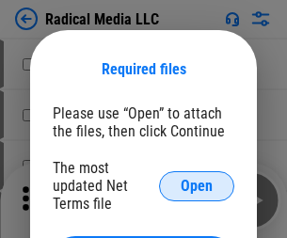
click at [196, 185] on span "Open" at bounding box center [196, 186] width 32 height 15
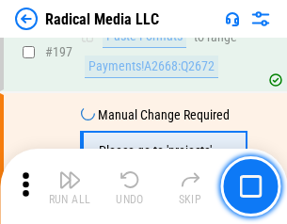
scroll to position [4346, 0]
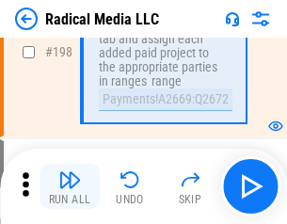
click at [70, 186] on img "button" at bounding box center [69, 179] width 23 height 23
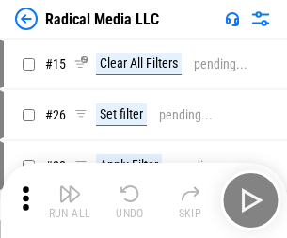
scroll to position [105, 0]
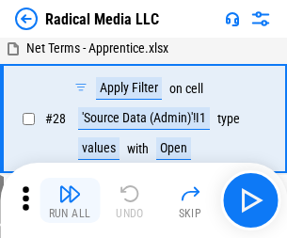
click at [70, 200] on img "button" at bounding box center [69, 193] width 23 height 23
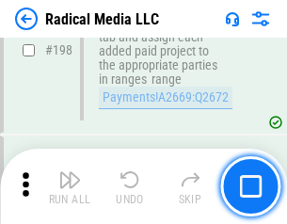
scroll to position [4711, 0]
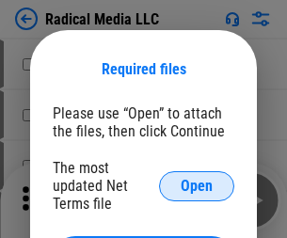
click at [196, 185] on span "Open" at bounding box center [196, 186] width 32 height 15
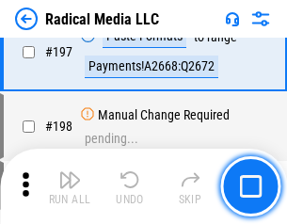
scroll to position [4346, 0]
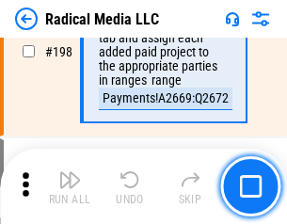
click at [70, 186] on img "button" at bounding box center [69, 179] width 23 height 23
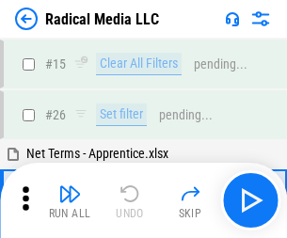
scroll to position [105, 0]
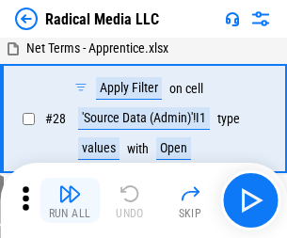
click at [70, 200] on img "button" at bounding box center [69, 193] width 23 height 23
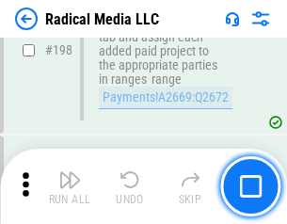
scroll to position [4711, 0]
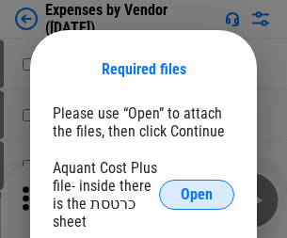
click at [196, 194] on span "Open" at bounding box center [196, 194] width 32 height 15
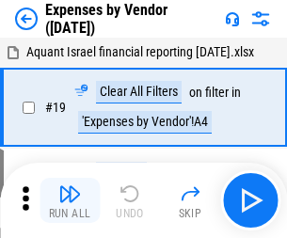
click at [70, 200] on img "button" at bounding box center [69, 193] width 23 height 23
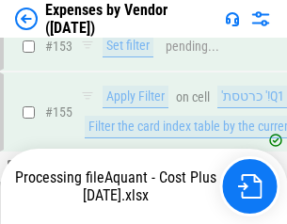
scroll to position [1385, 0]
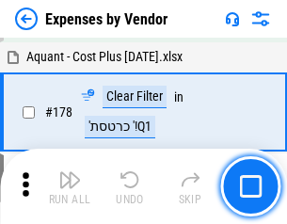
scroll to position [1466, 0]
